Goal: Transaction & Acquisition: Purchase product/service

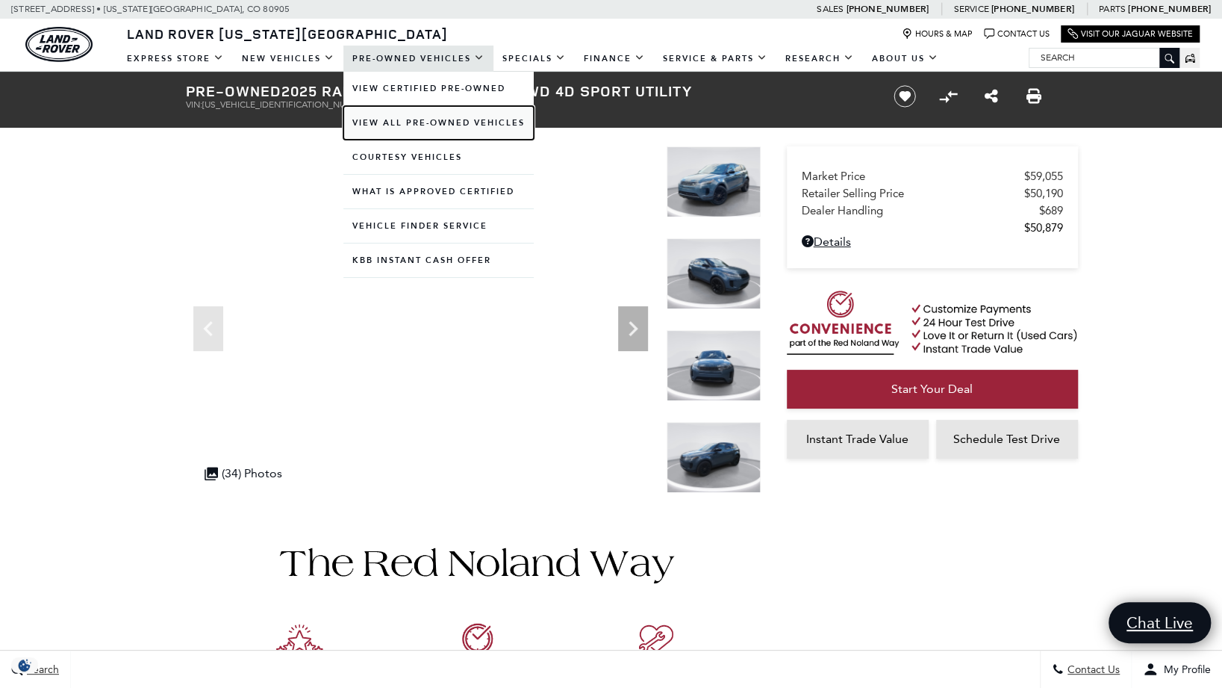
click at [379, 118] on link "View All Pre-Owned Vehicles" at bounding box center [438, 123] width 190 height 34
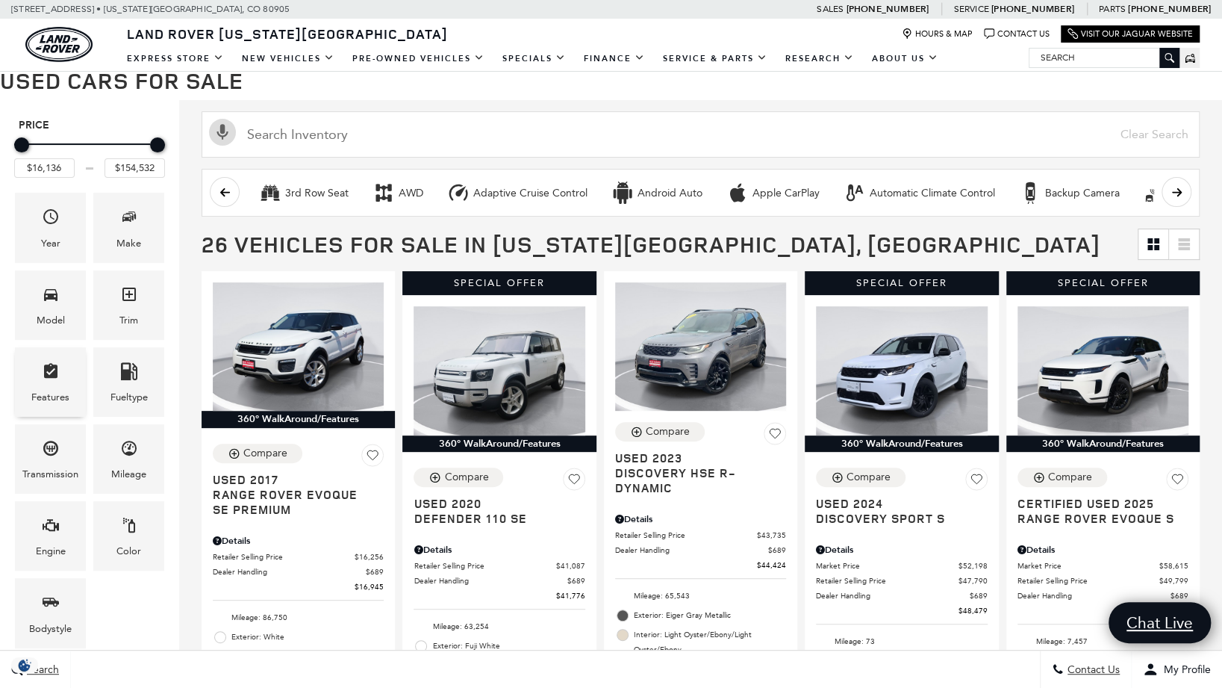
click at [49, 365] on icon "Features" at bounding box center [50, 370] width 13 height 15
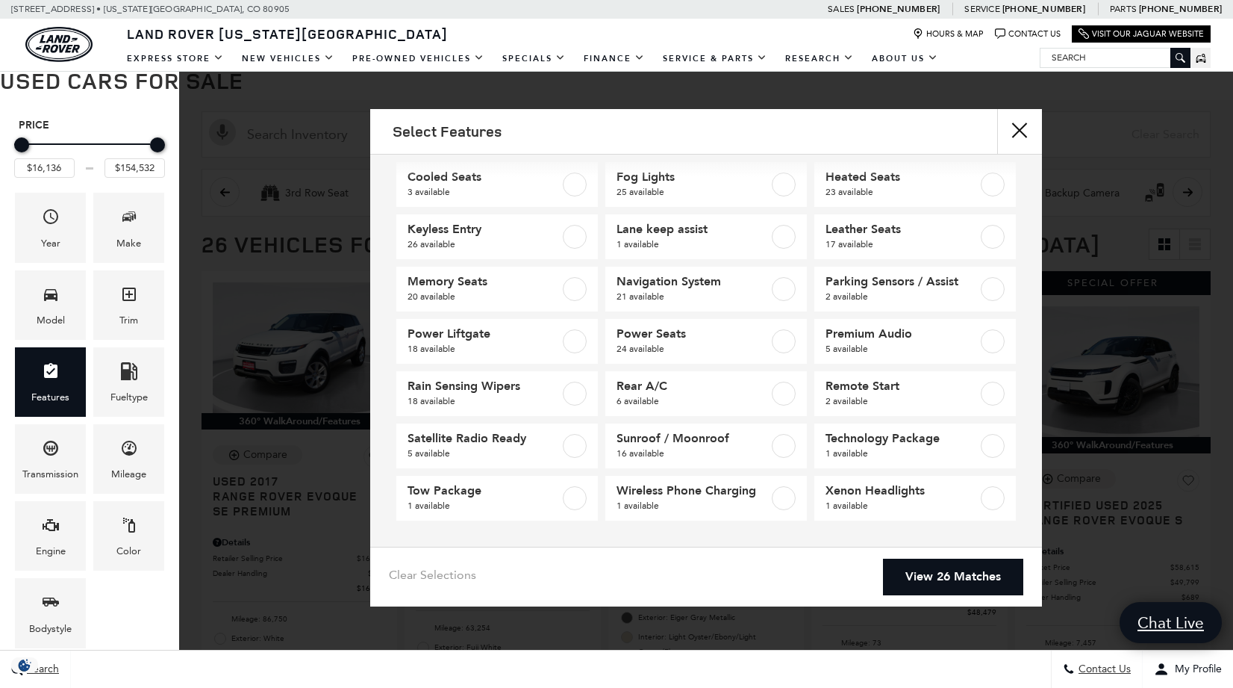
scroll to position [190, 0]
click at [571, 497] on label at bounding box center [575, 498] width 24 height 24
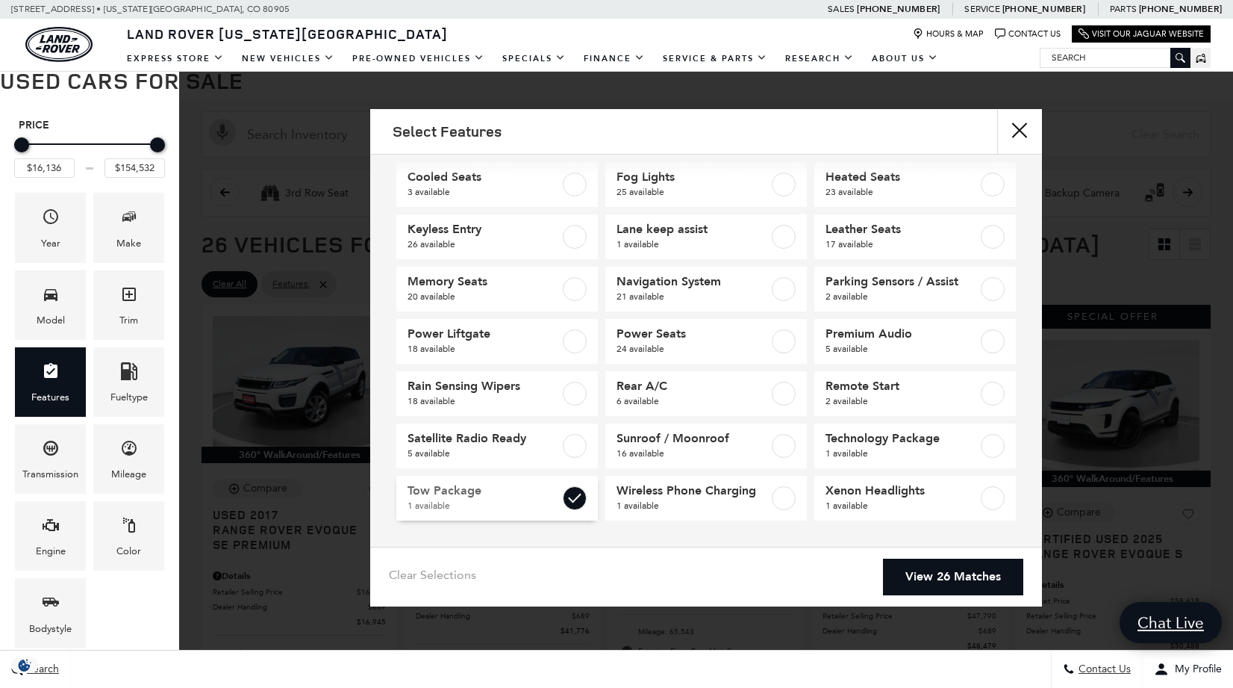
type input "$39,201"
checkbox input "true"
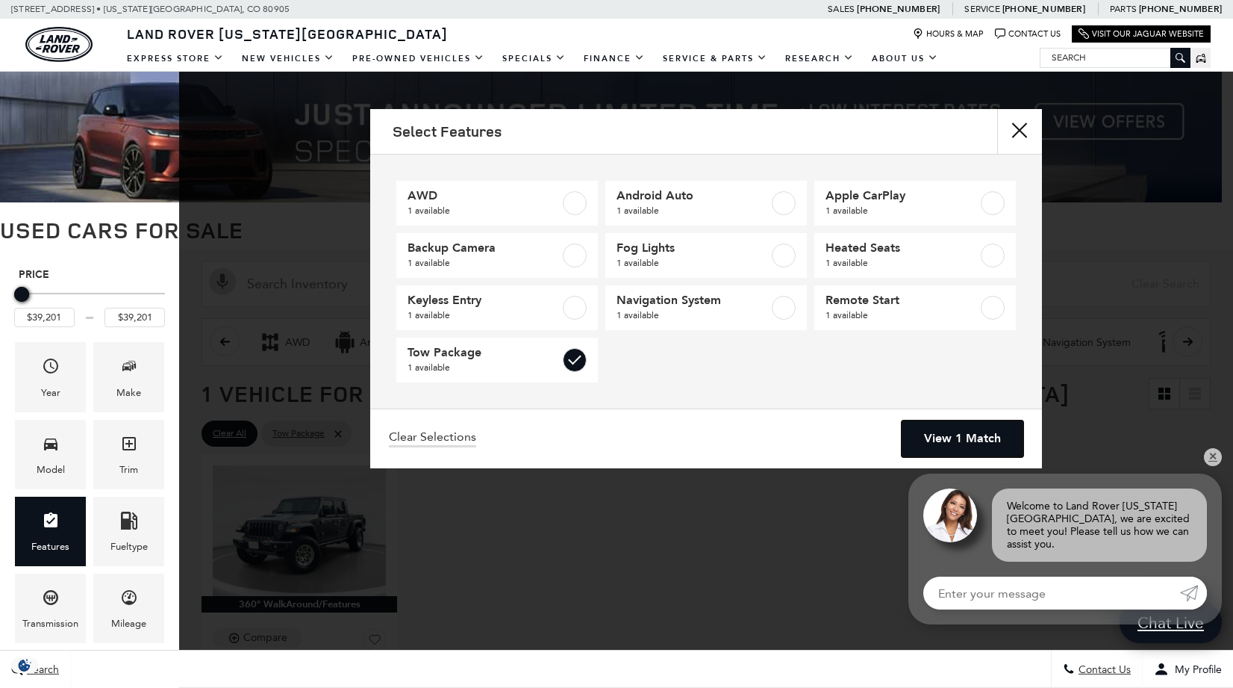
click at [950, 435] on link "View 1 Match" at bounding box center [963, 438] width 122 height 37
